Goal: Check status: Check status

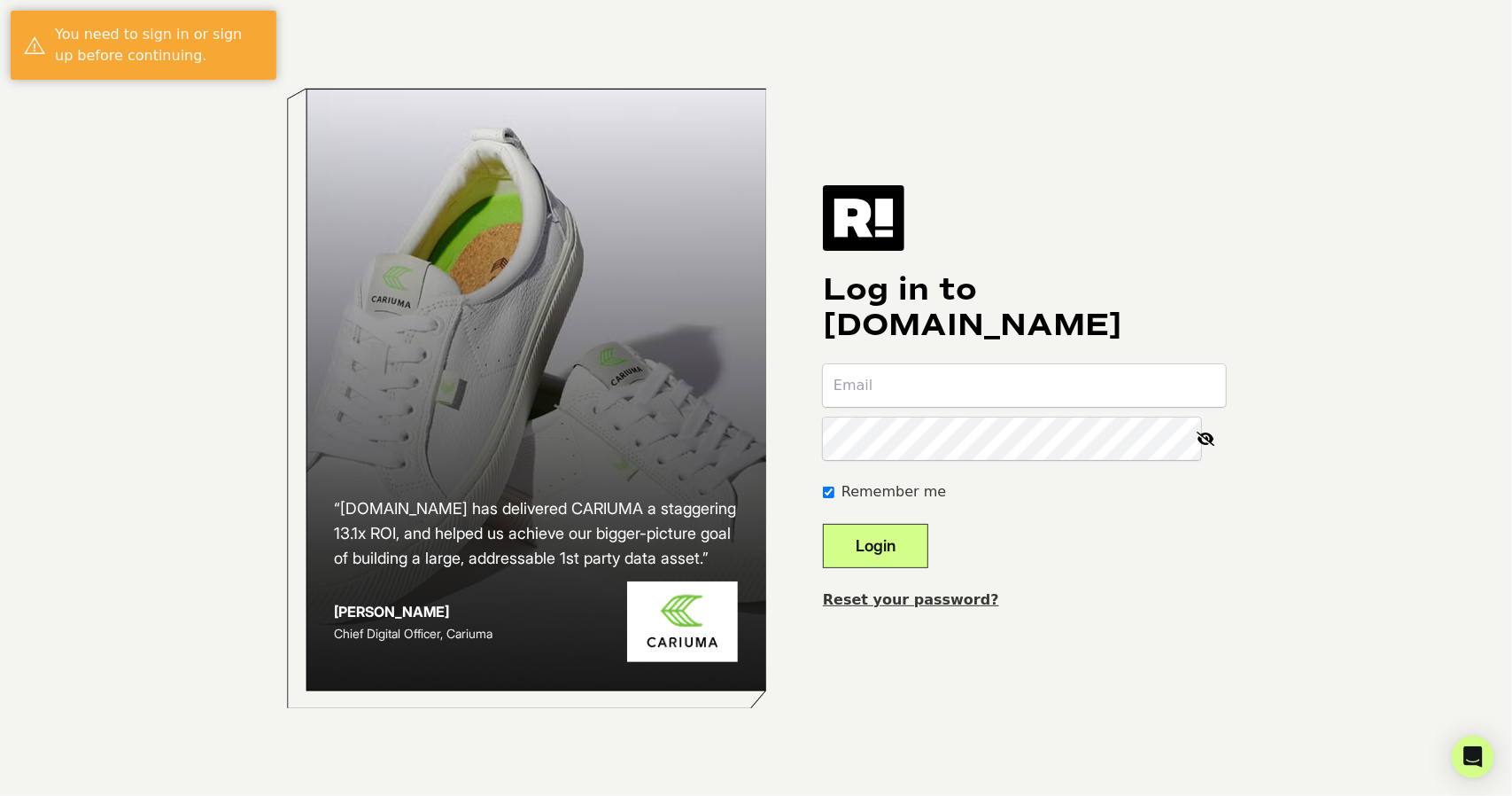
type input "[PERSON_NAME][EMAIL_ADDRESS][PERSON_NAME][DOMAIN_NAME]"
click at [905, 547] on button "Login" at bounding box center [875, 545] width 106 height 44
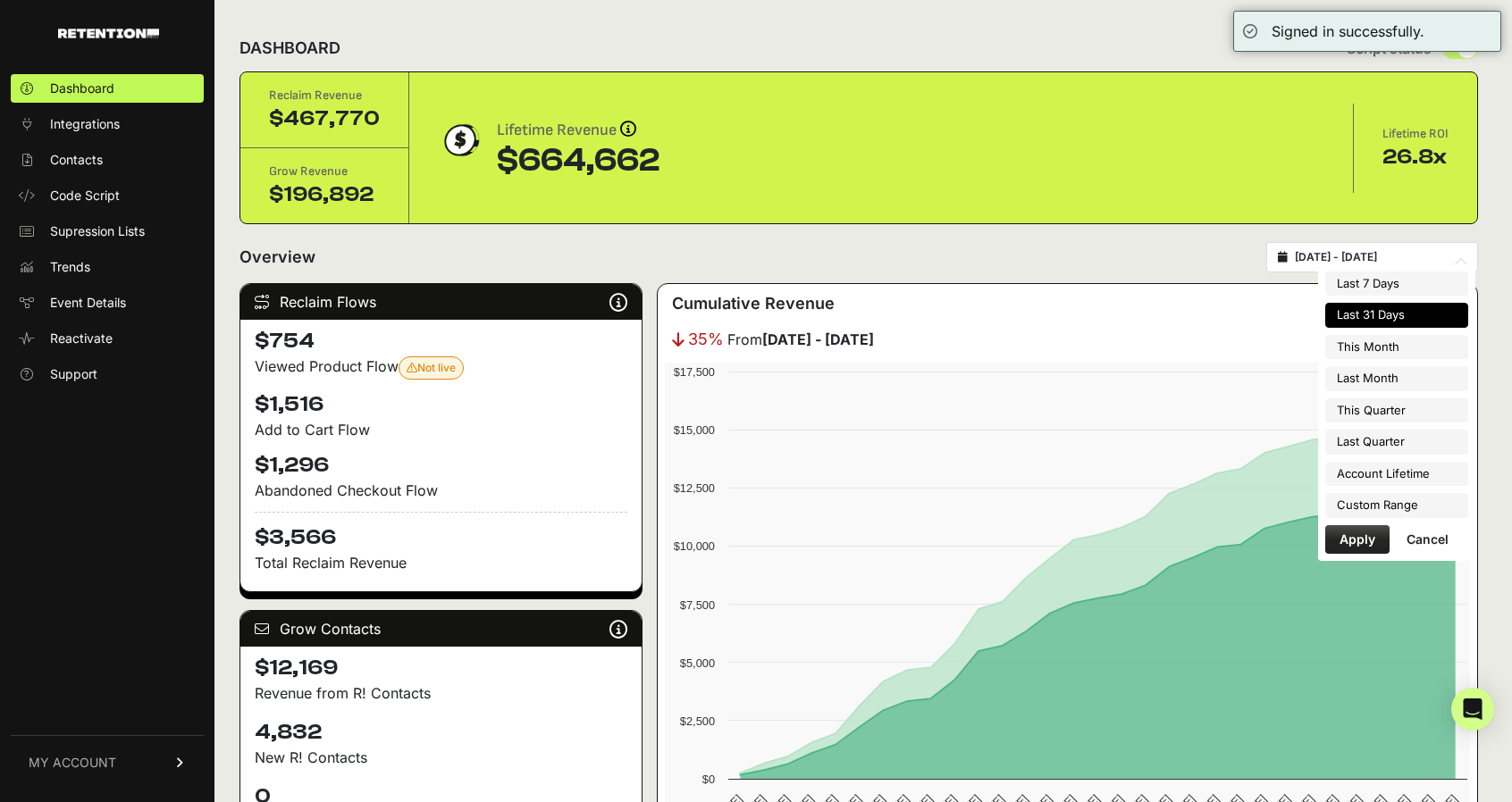
click at [1389, 254] on input "[DATE] - [DATE]" at bounding box center [1380, 257] width 172 height 15
click at [1384, 316] on li "Last 31 Days" at bounding box center [1396, 315] width 143 height 25
click at [1387, 253] on input "[DATE] - [DATE]" at bounding box center [1380, 257] width 172 height 15
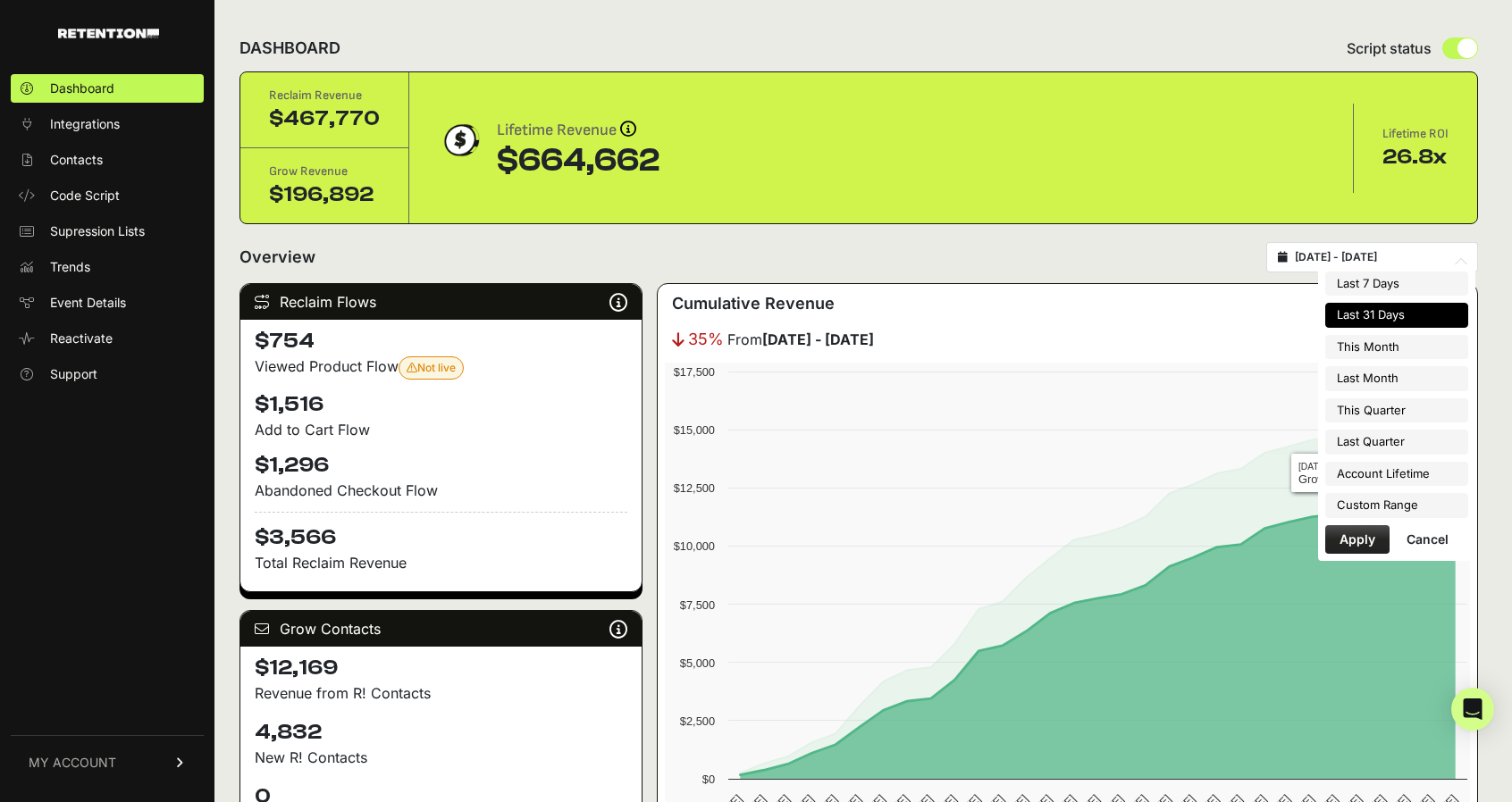
click at [1350, 529] on button "Apply" at bounding box center [1356, 538] width 65 height 28
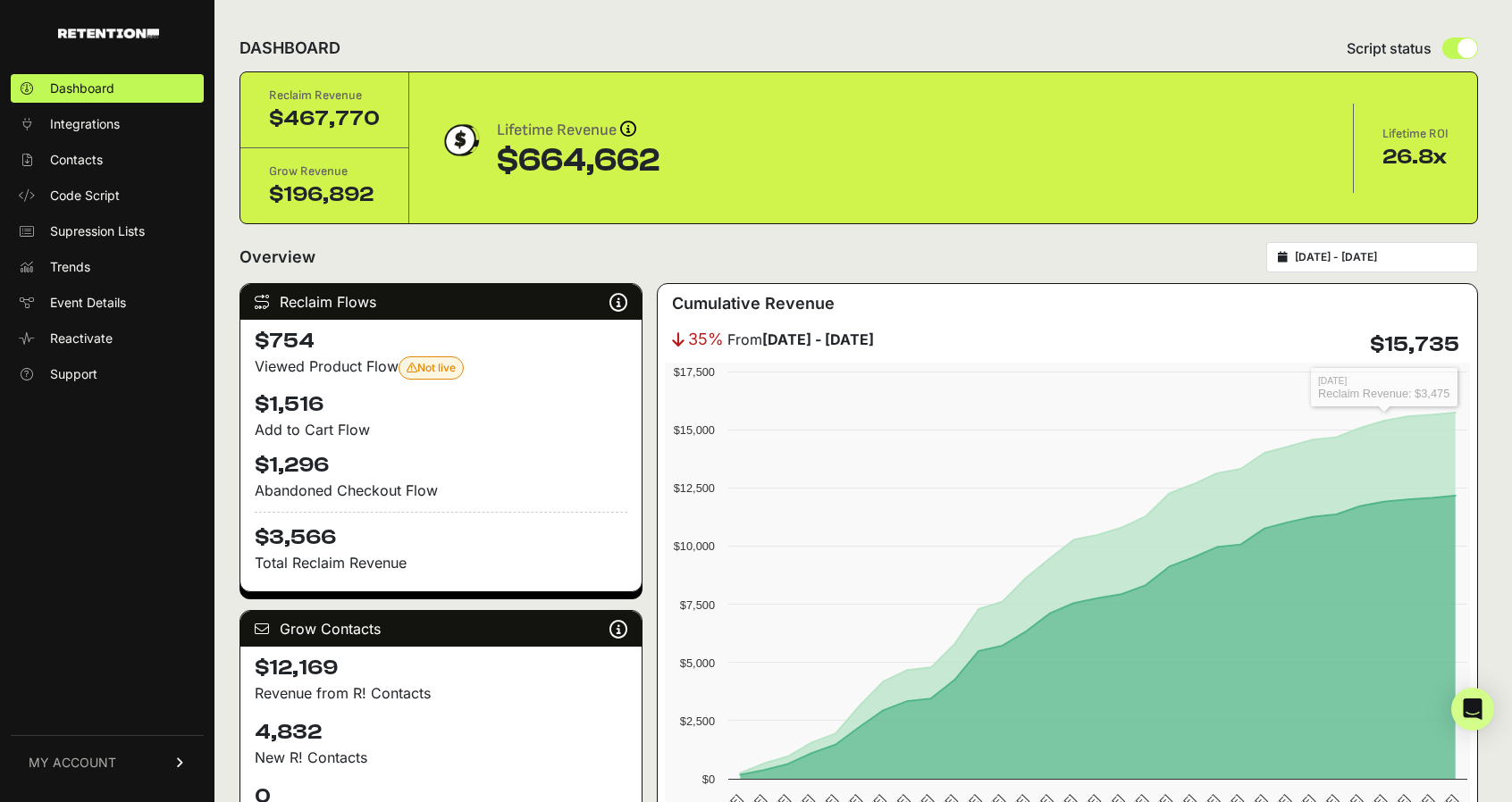
click at [1433, 256] on input "[DATE] - [DATE]" at bounding box center [1380, 257] width 172 height 15
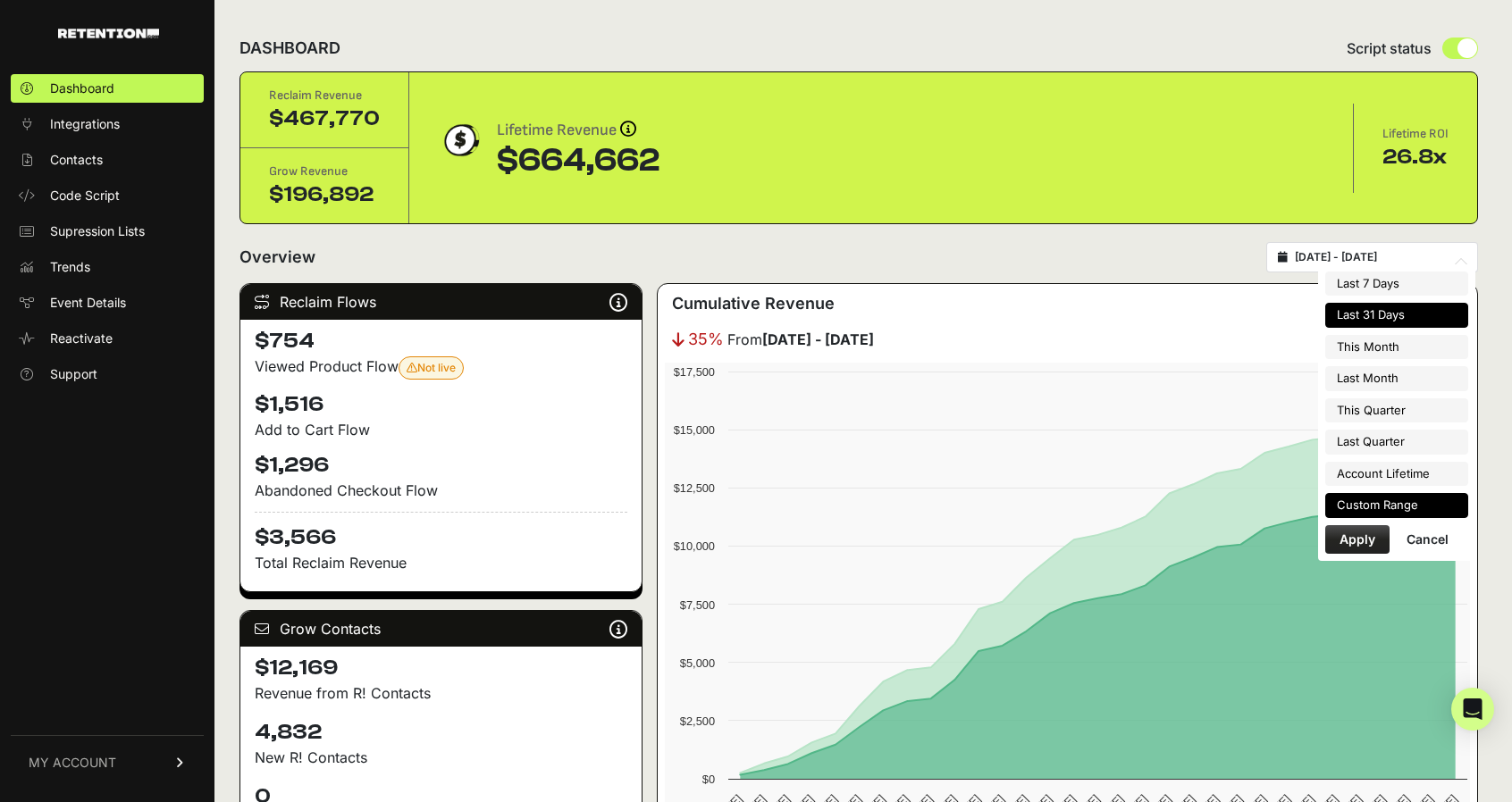
click at [1376, 502] on li "Custom Range" at bounding box center [1396, 505] width 143 height 25
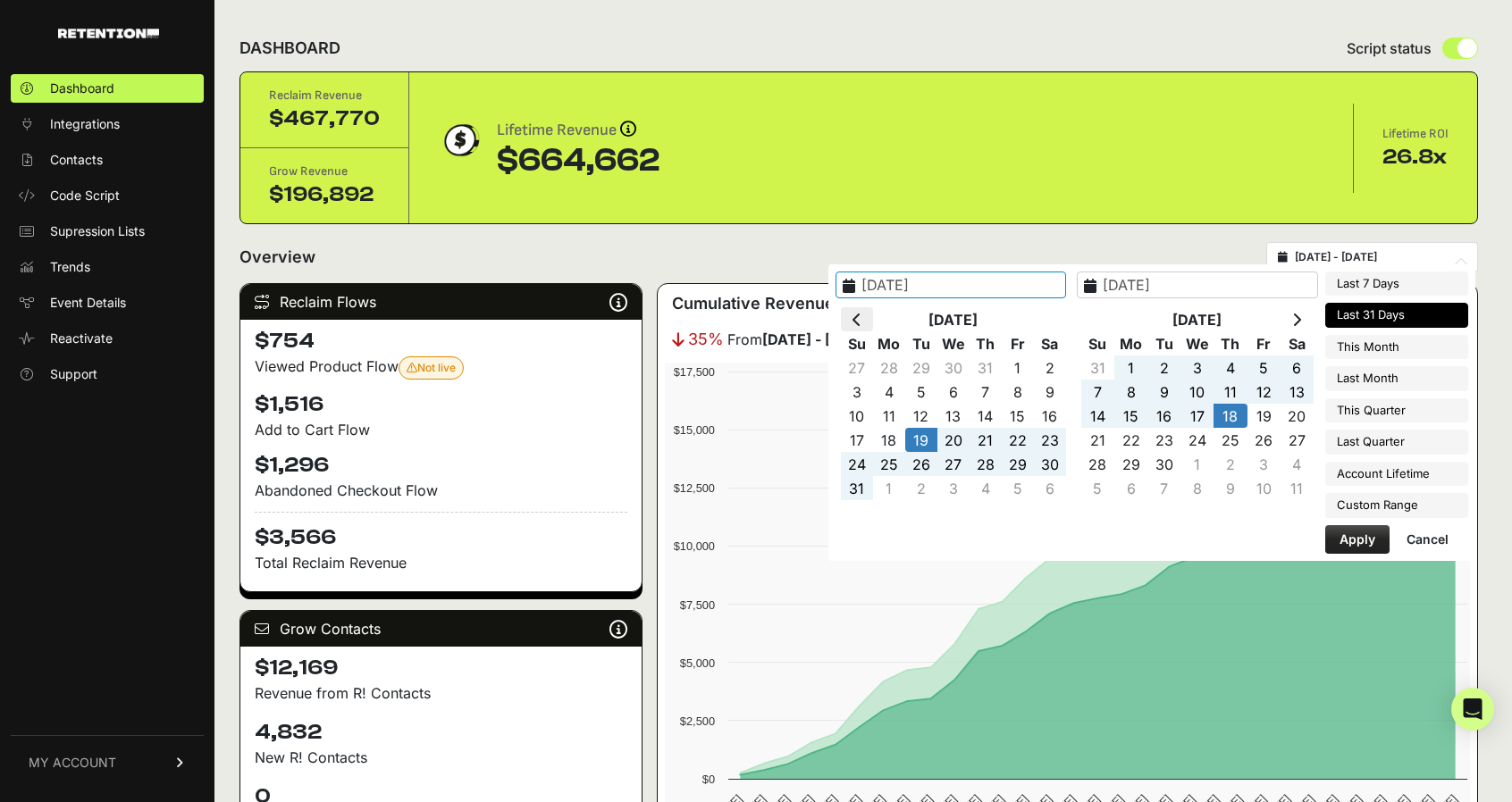
click at [862, 313] on icon at bounding box center [857, 320] width 9 height 15
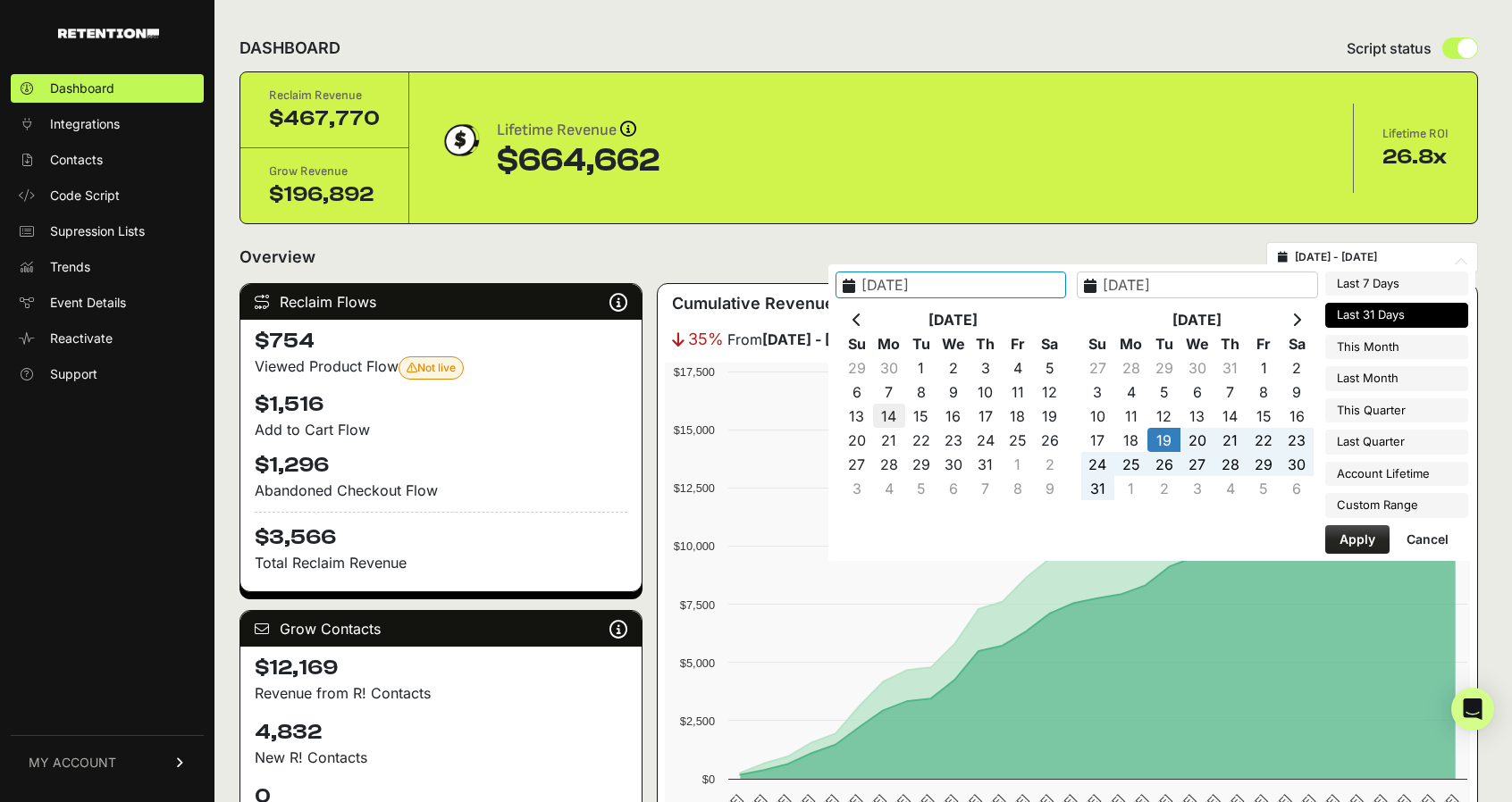
type input "2025-07-14"
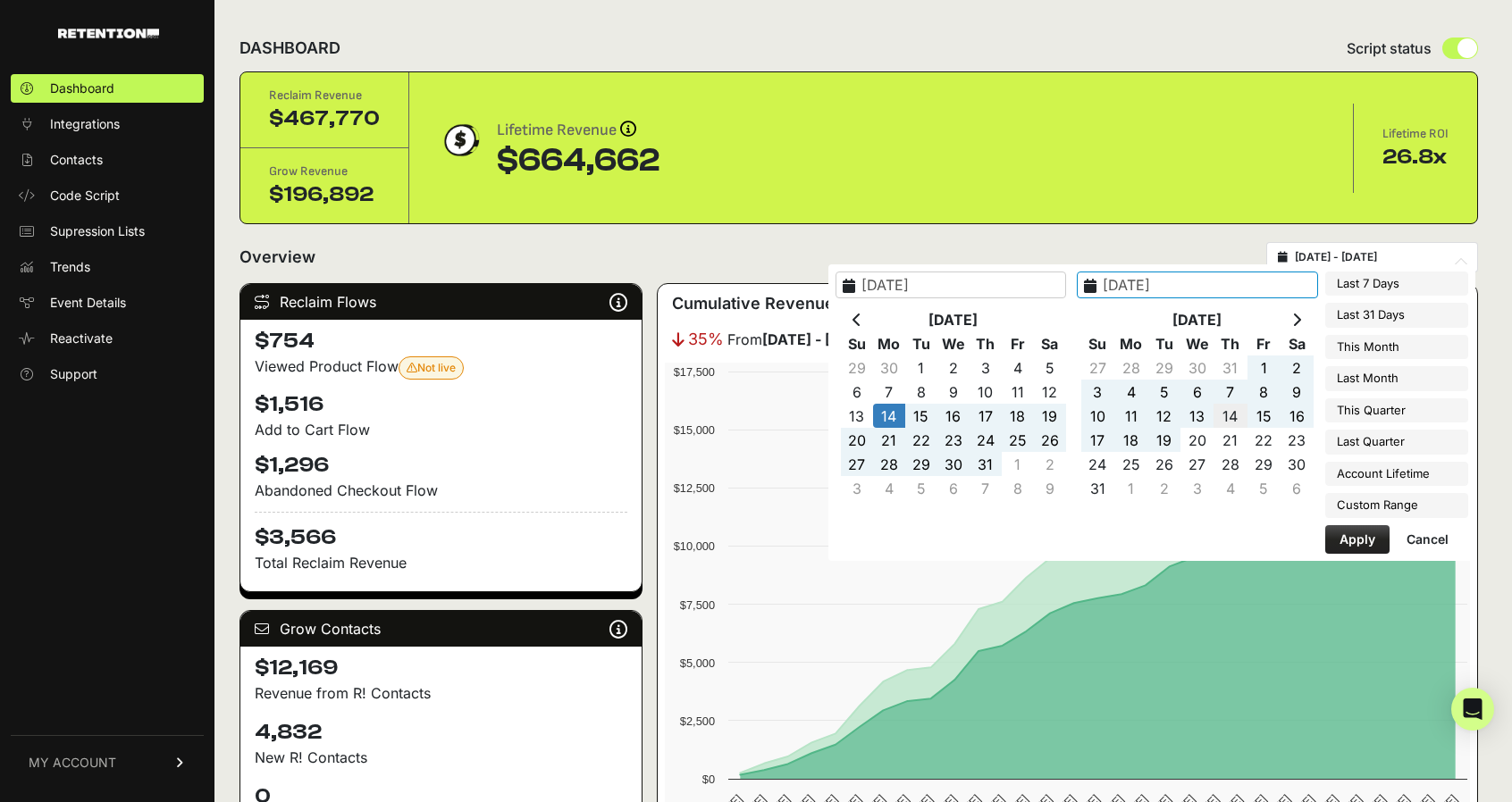
type input "2025-08-14"
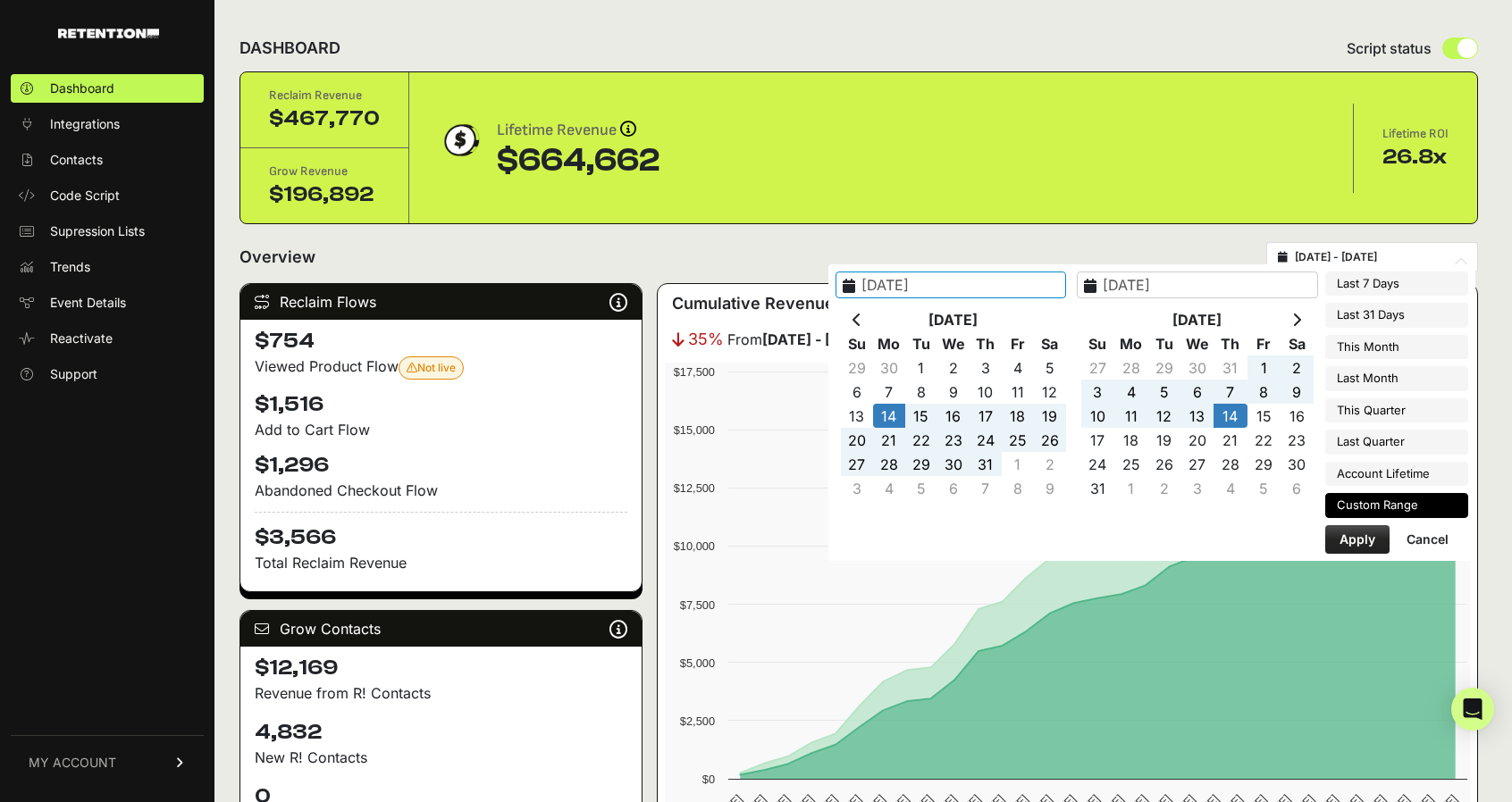
type input "2025-07-14"
click at [1371, 531] on button "Apply" at bounding box center [1356, 538] width 65 height 28
type input "2025-07-14 - 2025-08-14"
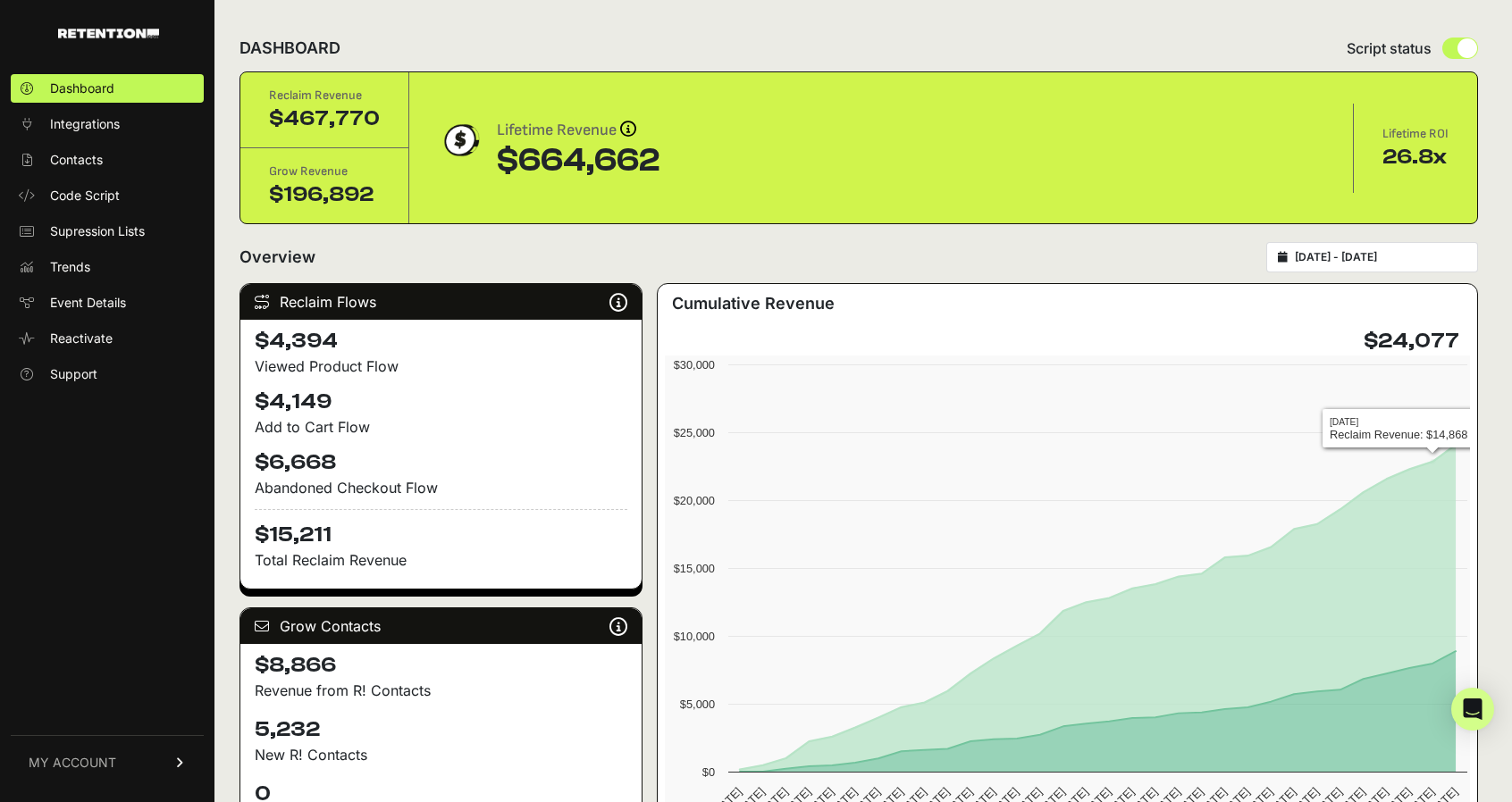
type input "[DATE]"
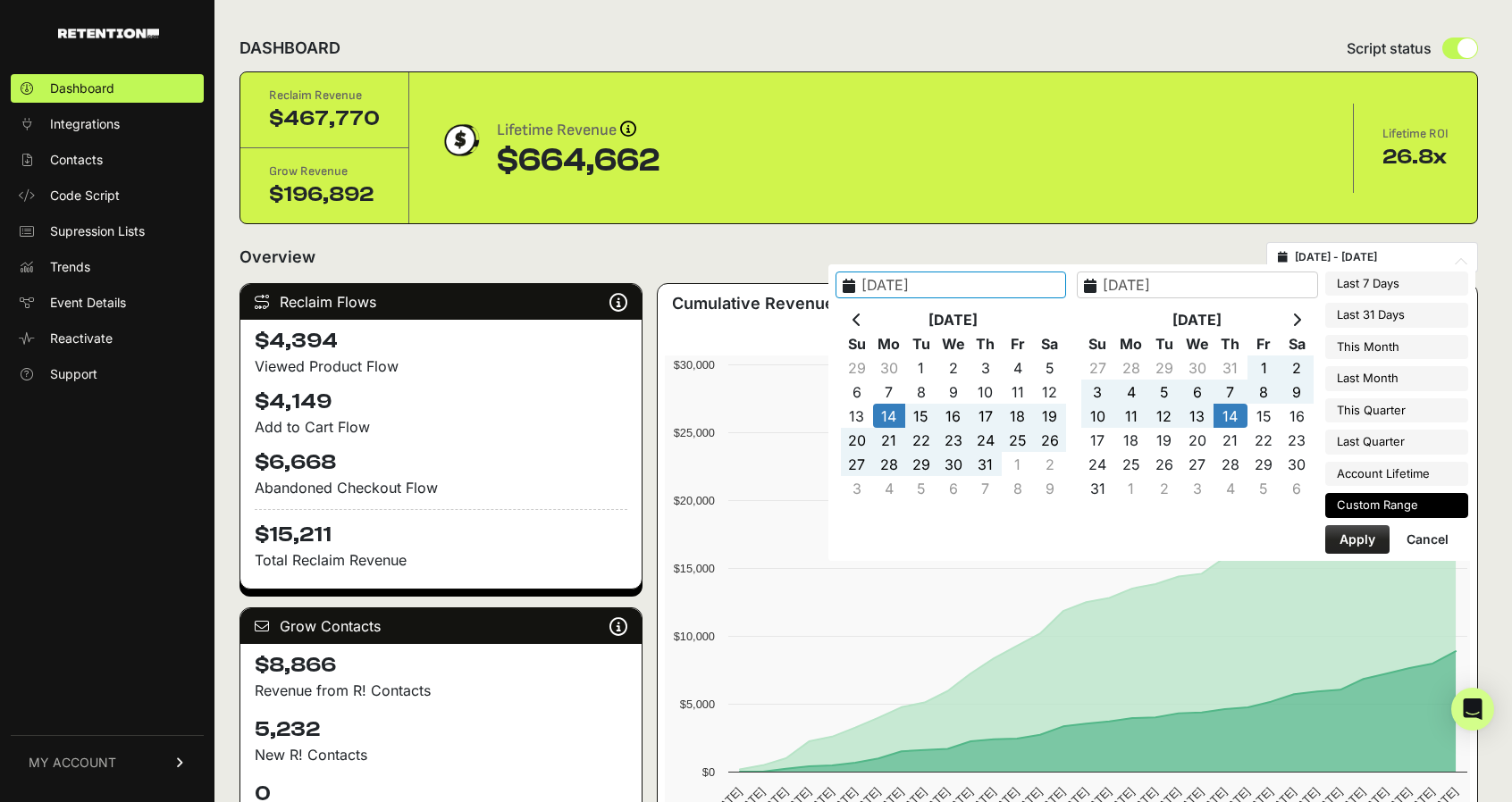
click at [1412, 256] on input "[DATE] - [DATE]" at bounding box center [1380, 257] width 172 height 15
type input "[DATE]"
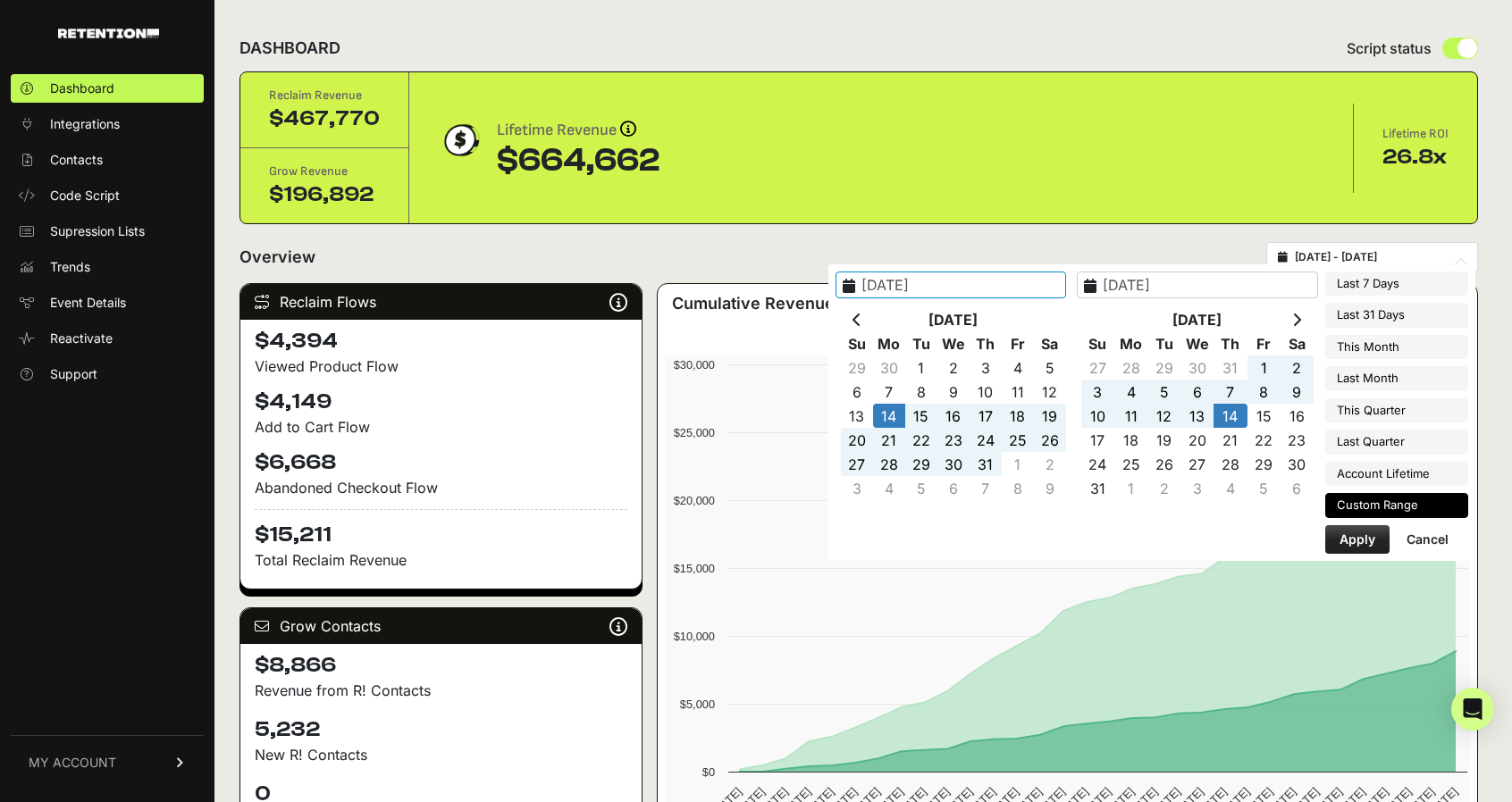
type input "[DATE]"
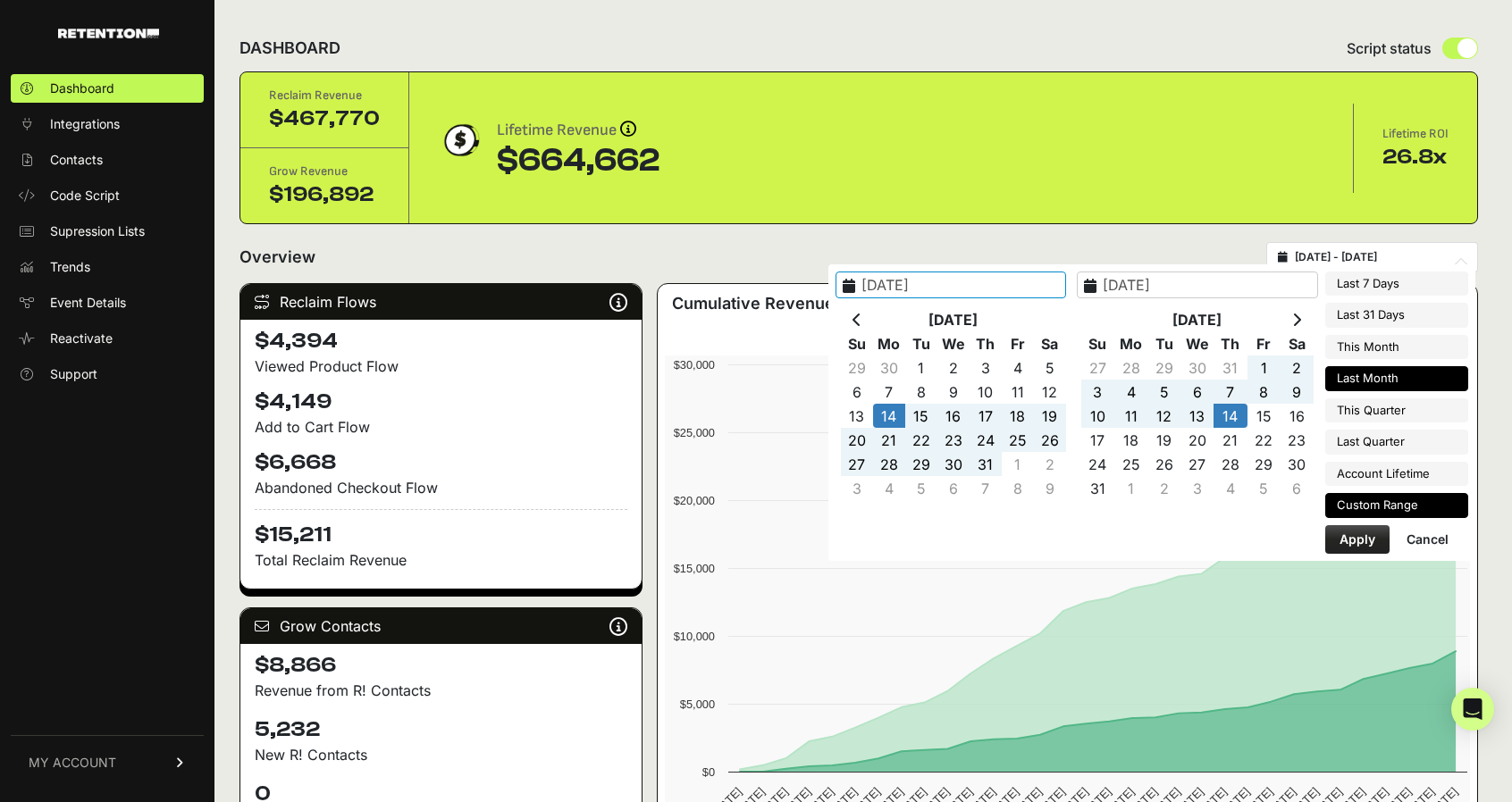
type input "[DATE]"
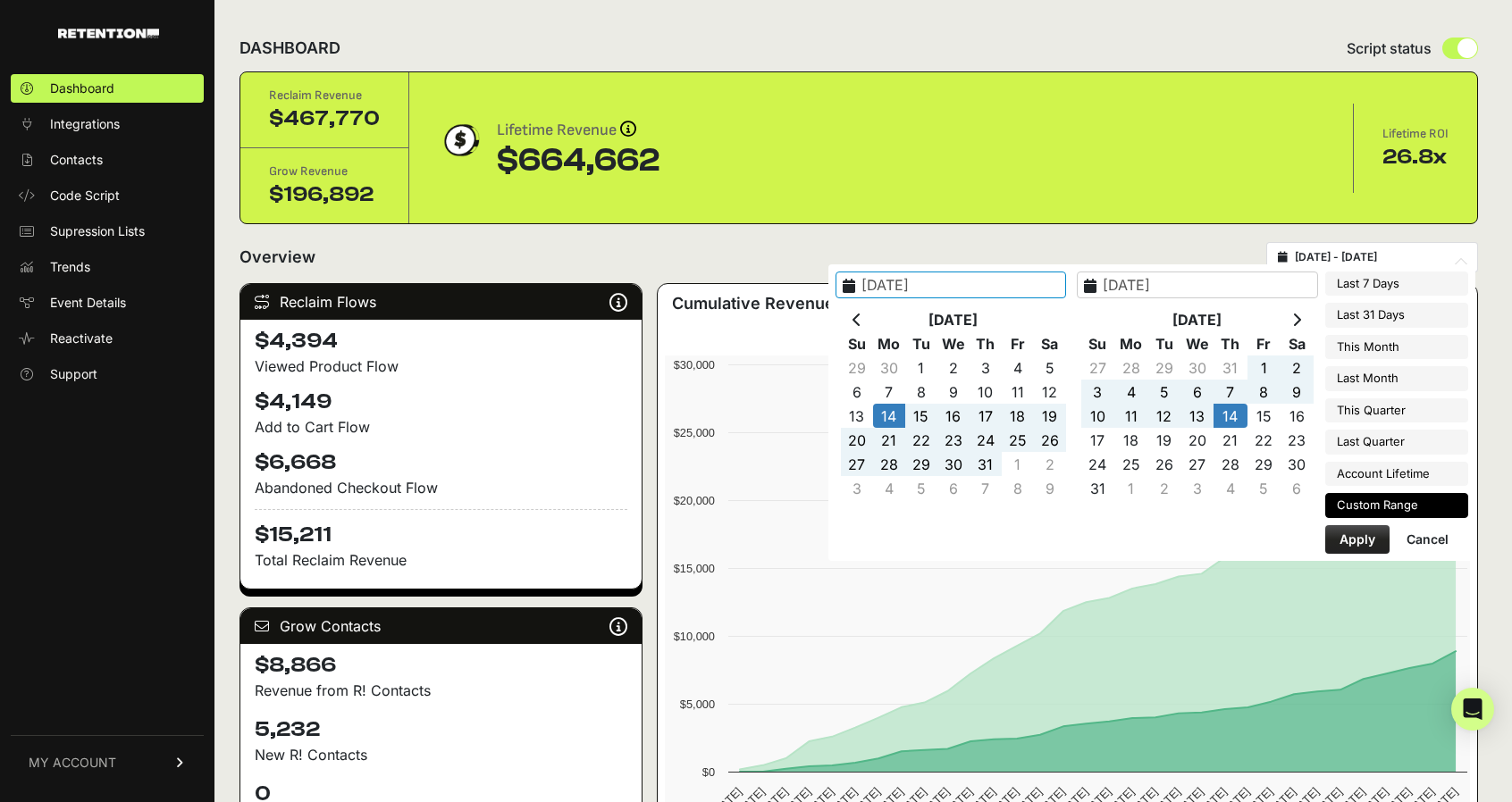
type input "[DATE]"
click at [1376, 319] on li "Last 31 Days" at bounding box center [1396, 315] width 143 height 25
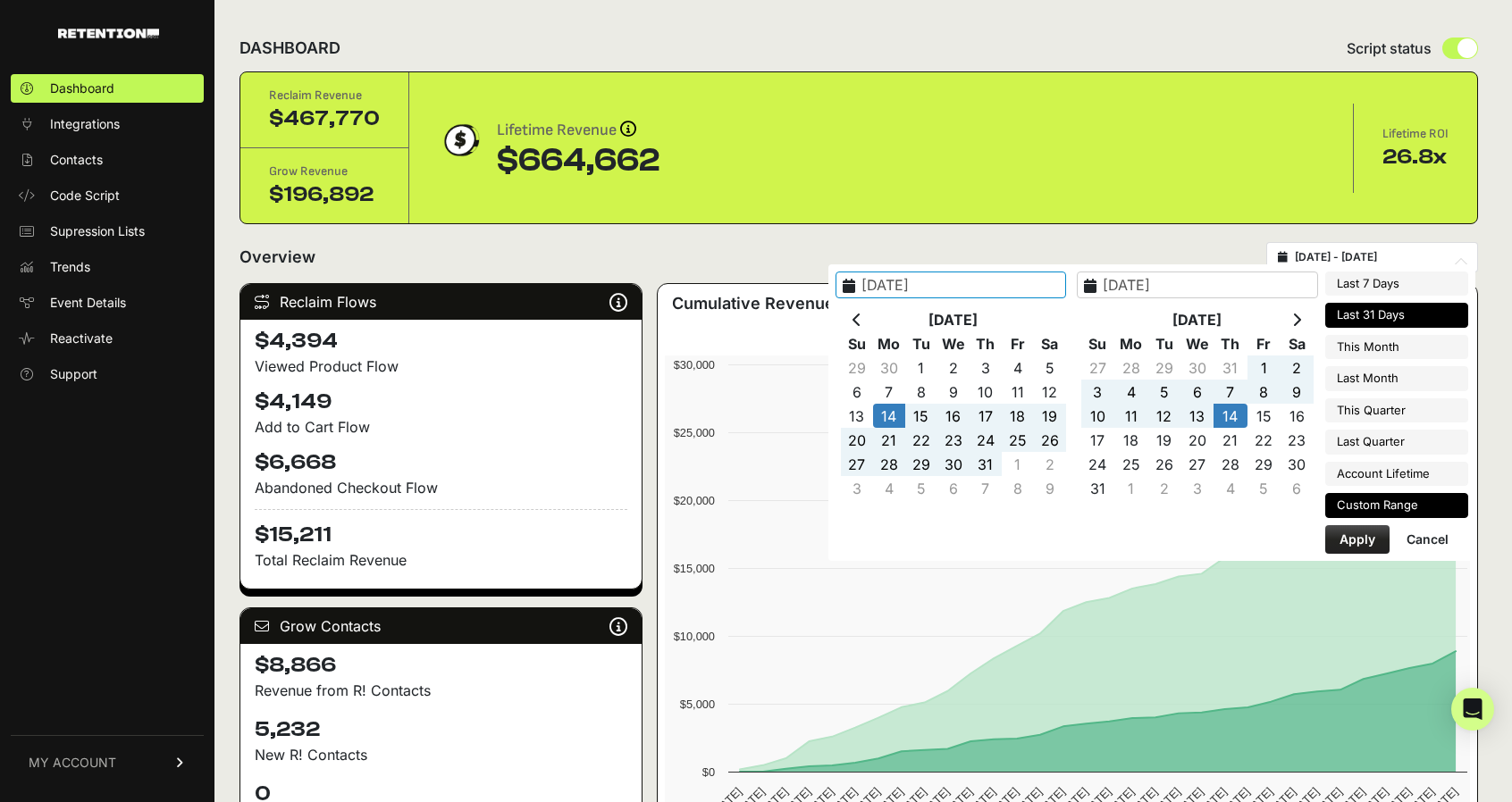
type input "[DATE] - [DATE]"
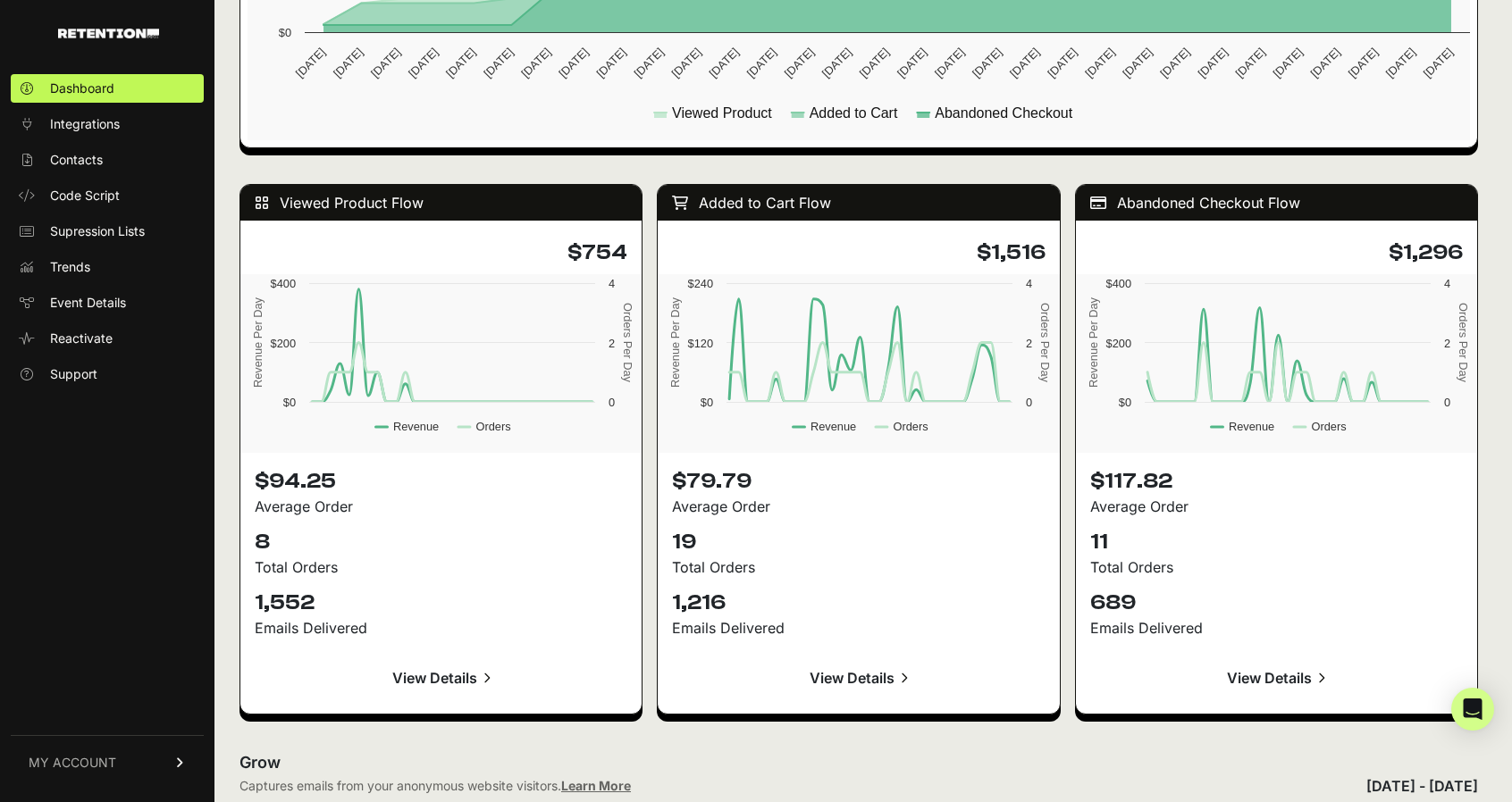
scroll to position [1608, 0]
